Goal: Task Accomplishment & Management: Manage account settings

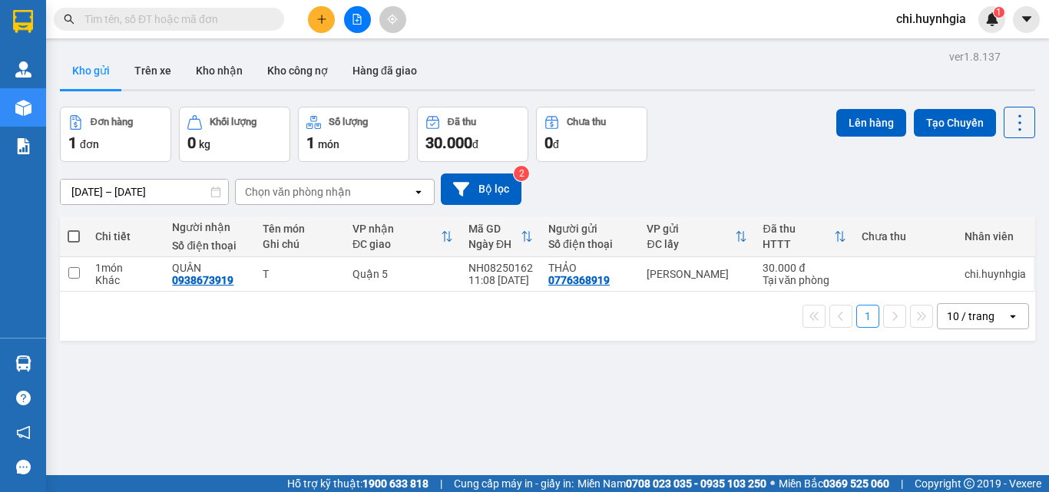
click at [900, 19] on span "chi.huynhgia" at bounding box center [931, 18] width 94 height 19
click at [934, 45] on span "Đăng xuất" at bounding box center [940, 47] width 65 height 17
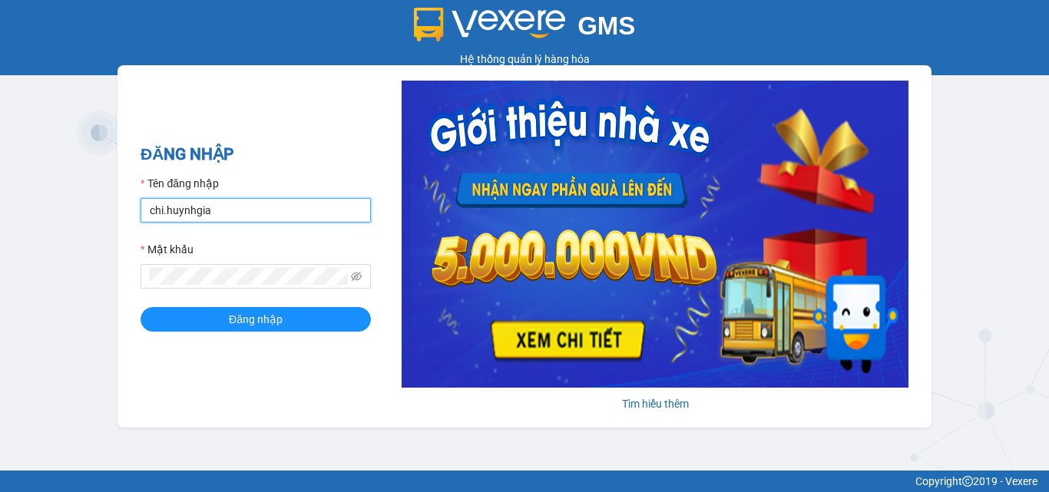
click at [286, 208] on input "chi.huynhgia" at bounding box center [256, 210] width 230 height 25
type input "minhtuyen.huynhgia"
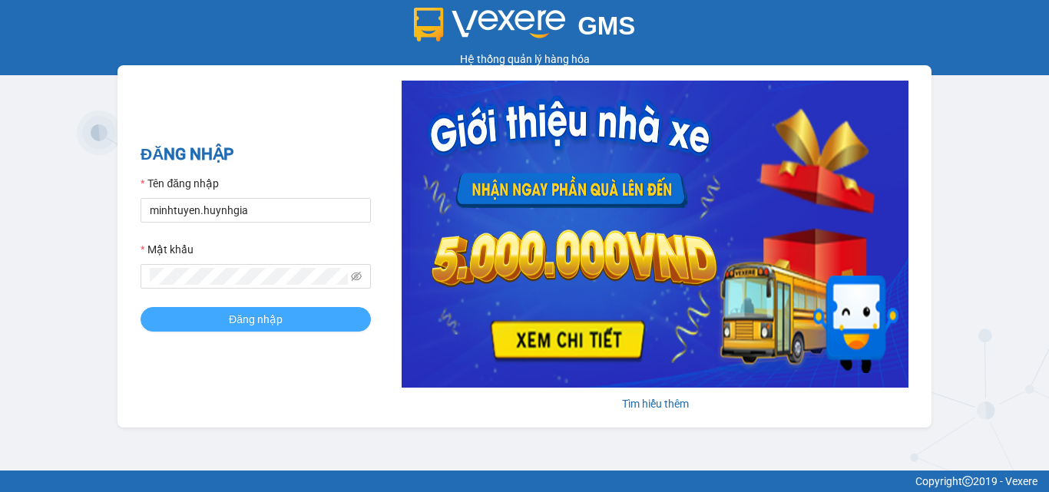
drag, startPoint x: 257, startPoint y: 315, endPoint x: 624, endPoint y: 303, distance: 368.1
click at [260, 315] on span "Đăng nhập" at bounding box center [256, 319] width 54 height 17
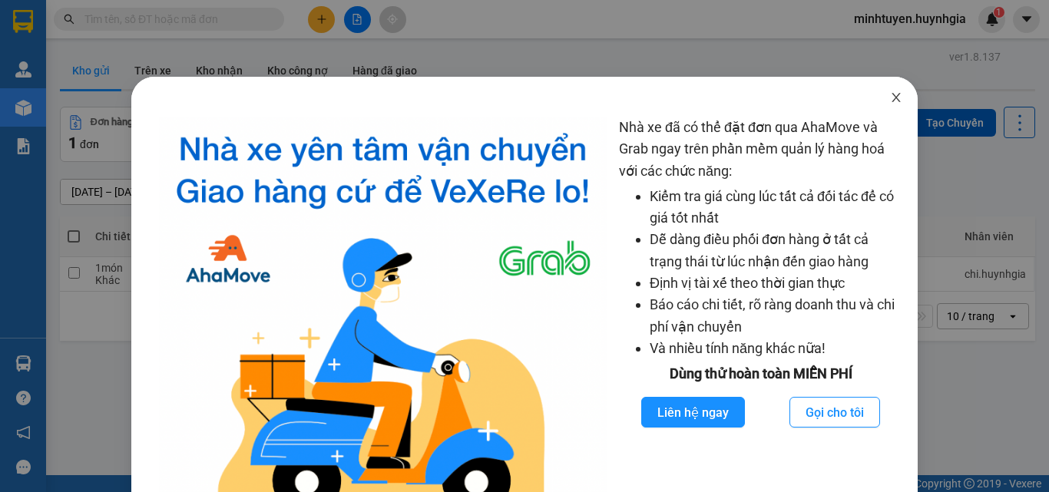
drag, startPoint x: 882, startPoint y: 99, endPoint x: 555, endPoint y: 93, distance: 327.3
click at [890, 99] on icon "close" at bounding box center [896, 97] width 12 height 12
